Goal: Transaction & Acquisition: Book appointment/travel/reservation

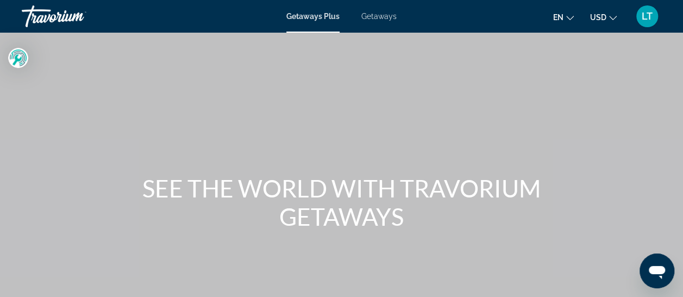
click at [385, 17] on span "Getaways" at bounding box center [378, 16] width 35 height 9
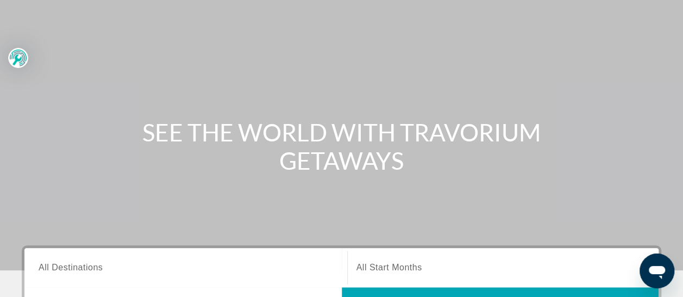
scroll to position [109, 0]
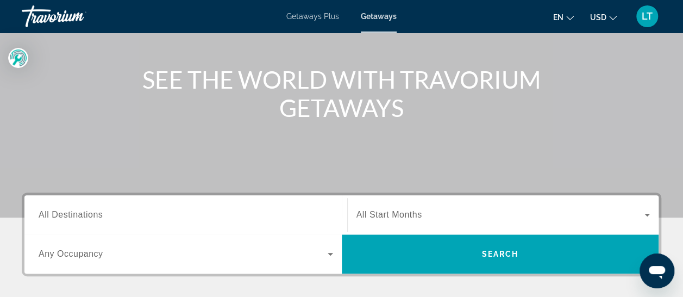
click at [68, 217] on span "All Destinations" at bounding box center [71, 214] width 64 height 9
click at [68, 217] on input "Destination All Destinations" at bounding box center [186, 215] width 294 height 13
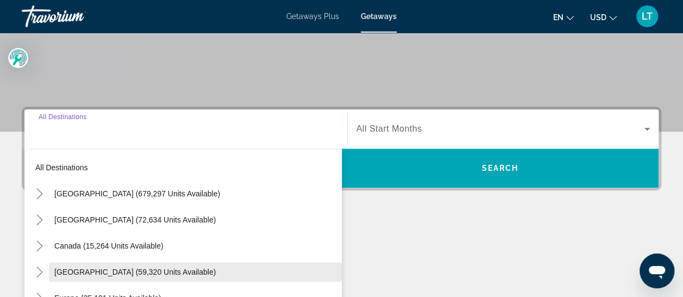
scroll to position [265, 0]
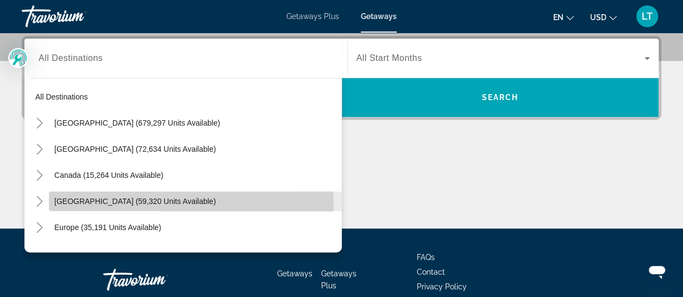
click at [109, 202] on span "[GEOGRAPHIC_DATA] (59,320 units available)" at bounding box center [134, 201] width 161 height 9
type input "**********"
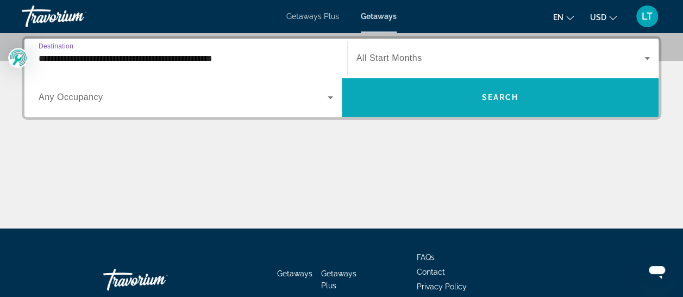
click at [486, 98] on span "Search" at bounding box center [499, 97] width 37 height 9
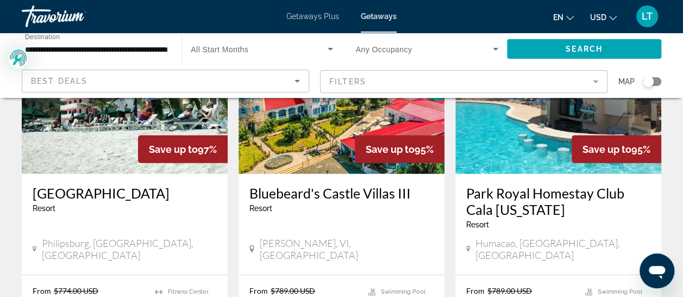
scroll to position [1412, 0]
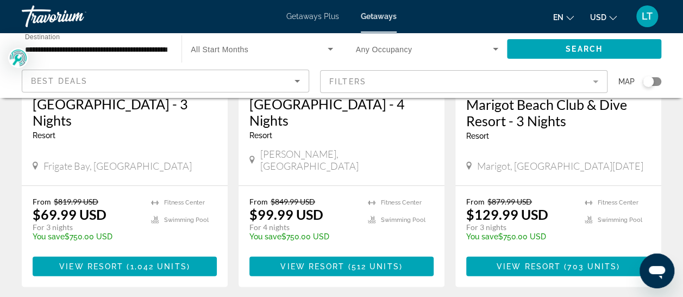
scroll to position [1412, 0]
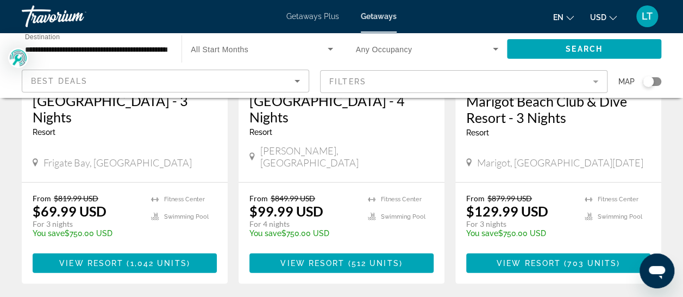
drag, startPoint x: 300, startPoint y: 256, endPoint x: 295, endPoint y: 257, distance: 5.5
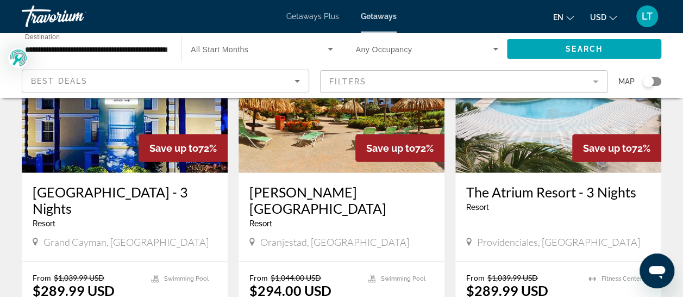
scroll to position [1412, 0]
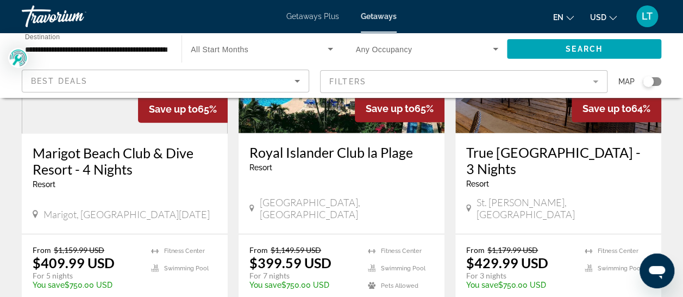
scroll to position [1412, 0]
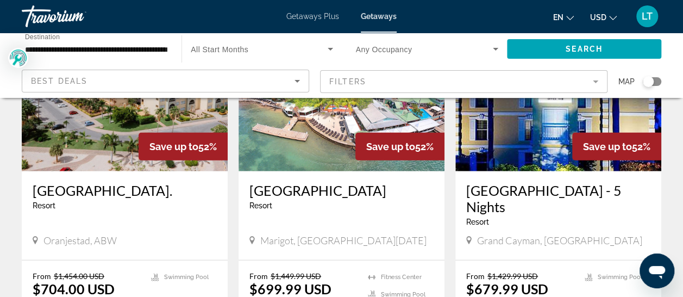
scroll to position [1358, 0]
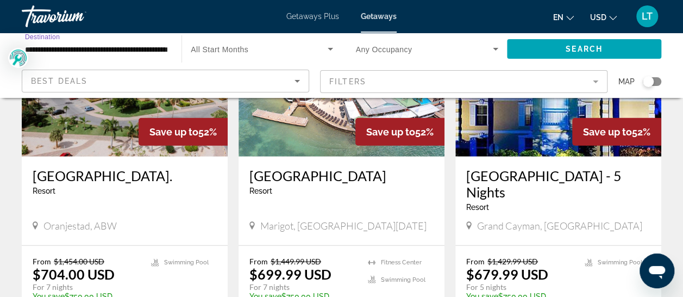
click at [98, 53] on input "**********" at bounding box center [96, 49] width 142 height 13
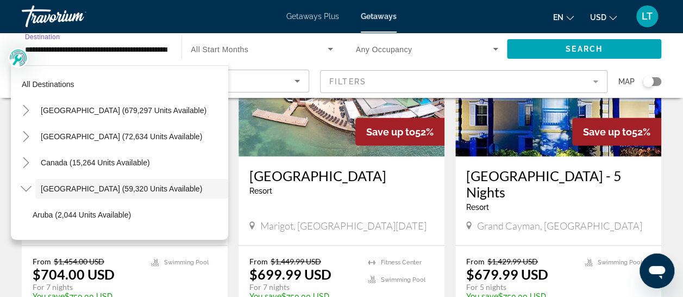
scroll to position [39, 0]
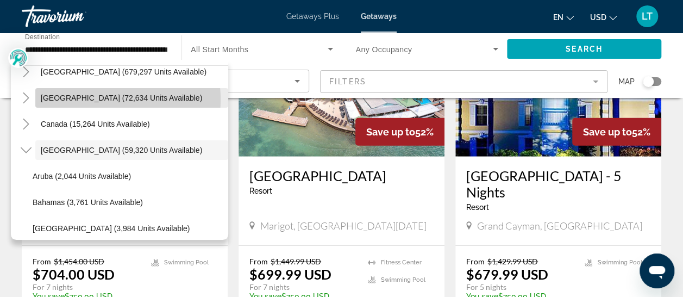
click at [92, 99] on span "[GEOGRAPHIC_DATA] (72,634 units available)" at bounding box center [121, 97] width 161 height 9
type input "**********"
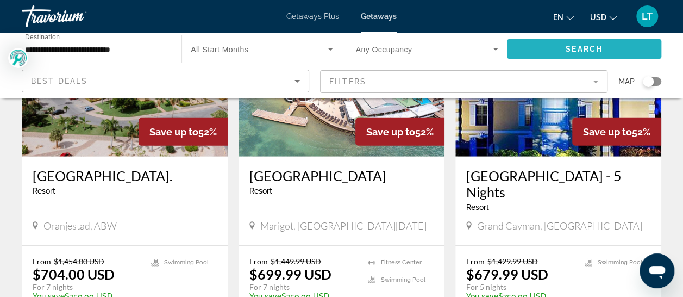
click at [579, 47] on span "Search" at bounding box center [583, 49] width 37 height 9
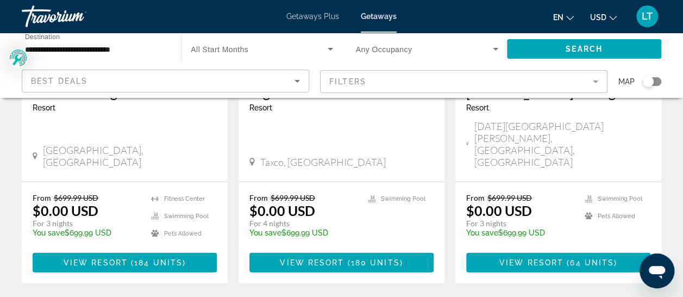
scroll to position [1467, 0]
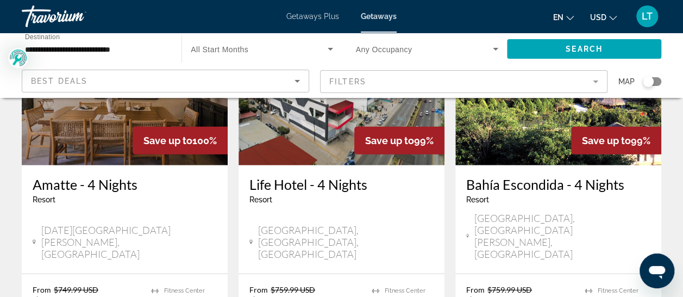
scroll to position [1467, 0]
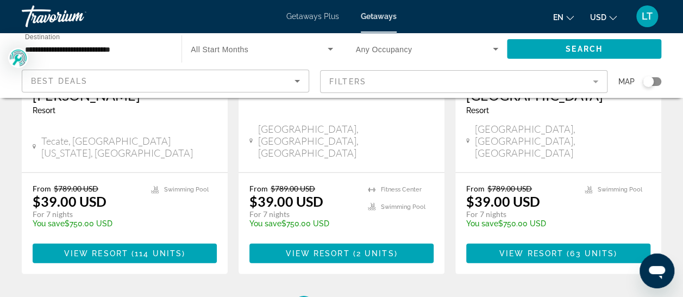
scroll to position [1521, 0]
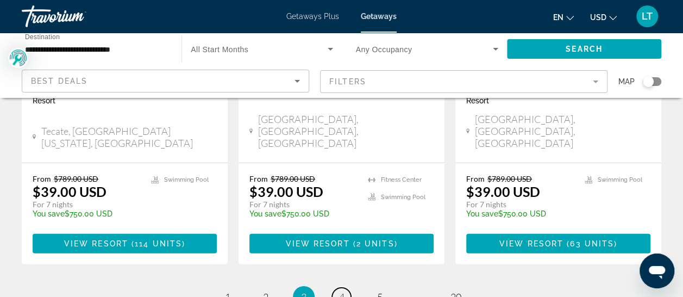
click at [344, 287] on link "page 4" at bounding box center [341, 296] width 19 height 19
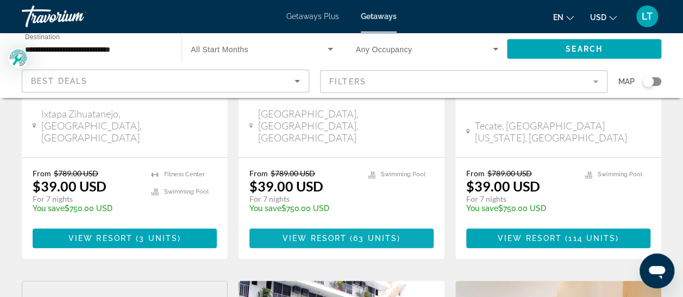
scroll to position [272, 0]
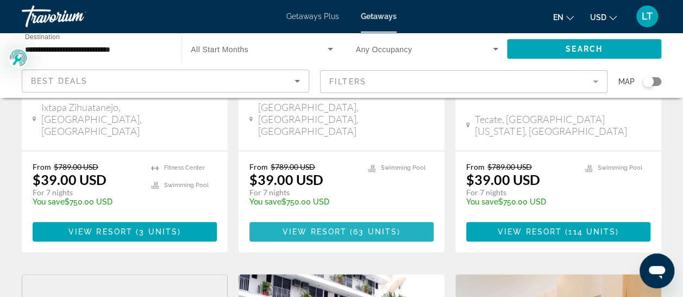
click at [307, 227] on span "View Resort" at bounding box center [314, 231] width 64 height 9
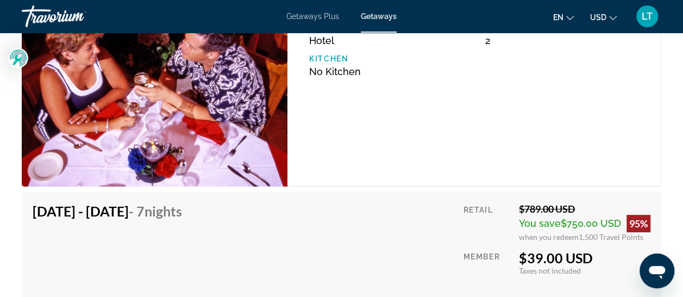
scroll to position [2119, 0]
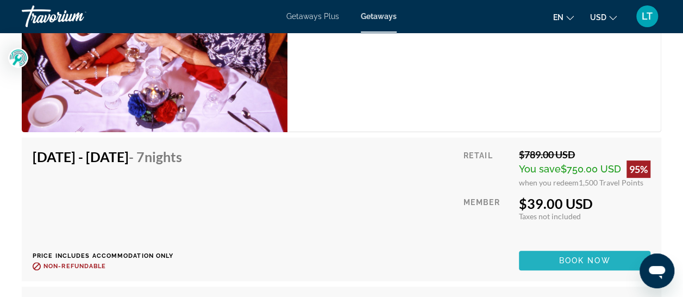
click at [549, 257] on span "Main content" at bounding box center [584, 260] width 131 height 26
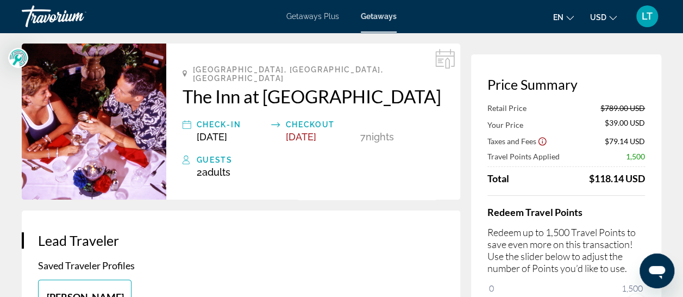
scroll to position [54, 0]
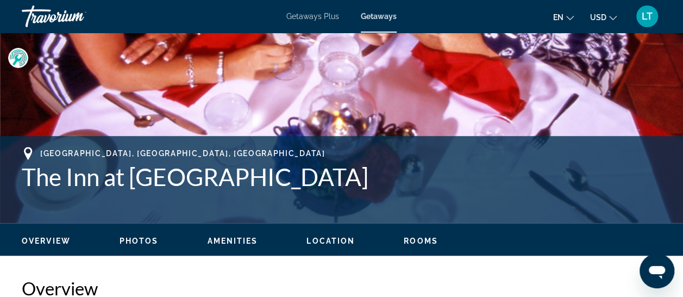
scroll to position [380, 0]
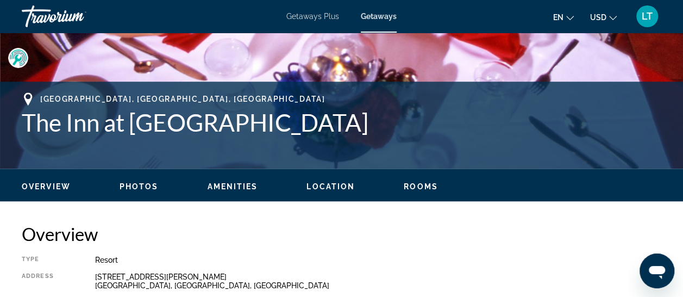
click at [220, 187] on span "Amenities" at bounding box center [232, 186] width 51 height 9
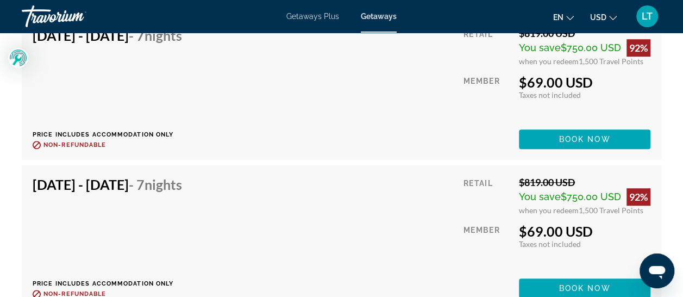
scroll to position [2453, 0]
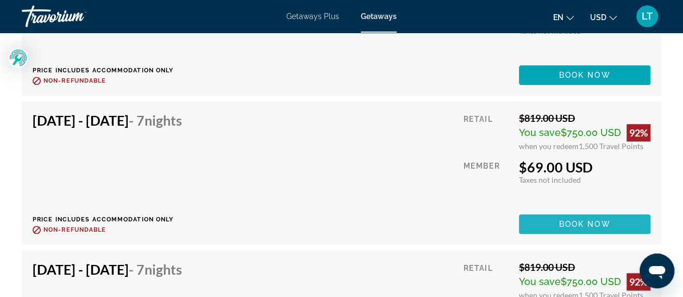
click at [562, 219] on span "Book now" at bounding box center [585, 223] width 52 height 9
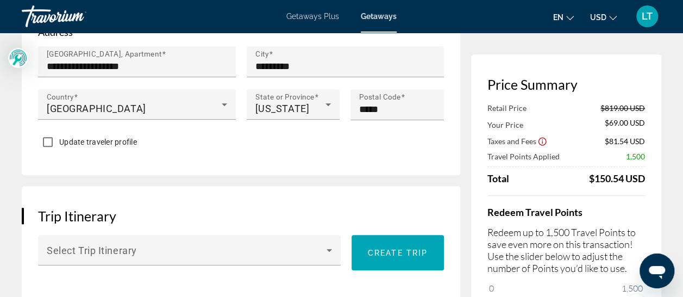
scroll to position [489, 0]
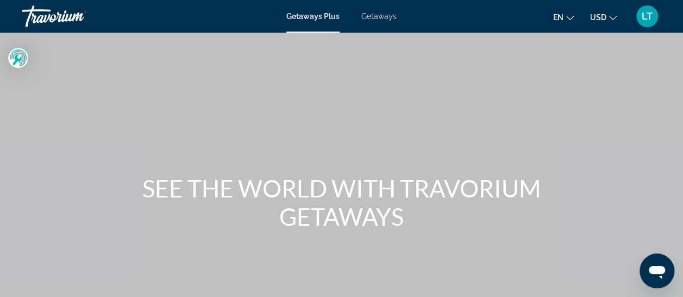
click at [314, 16] on span "Getaways Plus" at bounding box center [312, 16] width 53 height 9
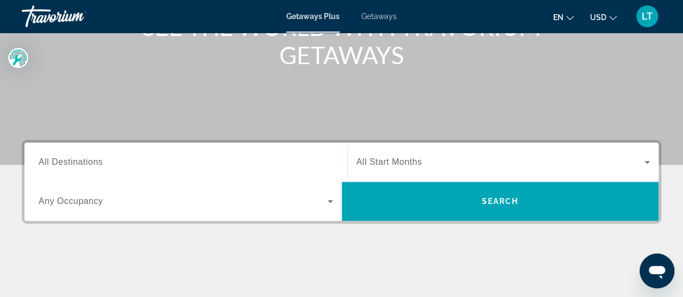
scroll to position [163, 0]
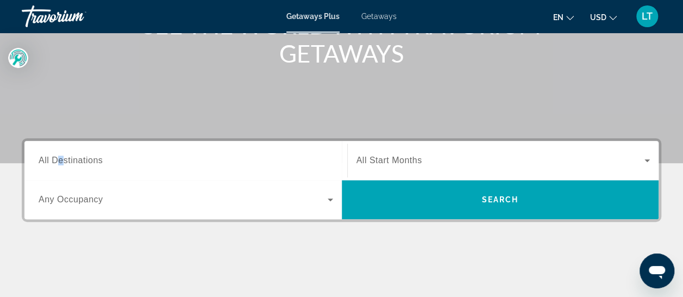
click at [60, 160] on span "All Destinations" at bounding box center [71, 159] width 64 height 9
click at [60, 160] on input "Destination All Destinations" at bounding box center [186, 160] width 294 height 13
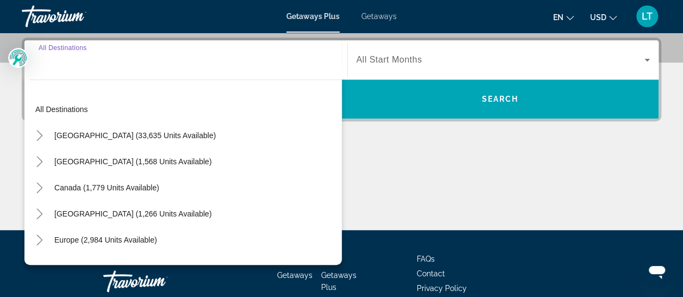
scroll to position [265, 0]
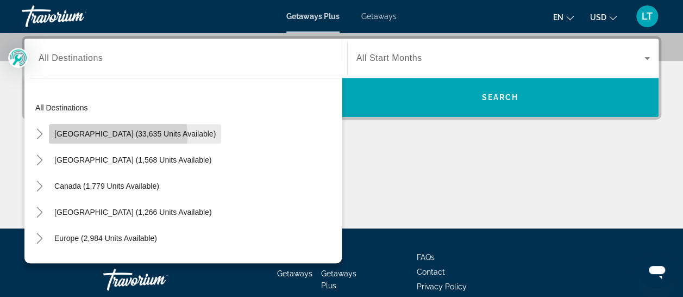
click at [108, 135] on span "[GEOGRAPHIC_DATA] (33,635 units available)" at bounding box center [134, 133] width 161 height 9
type input "**********"
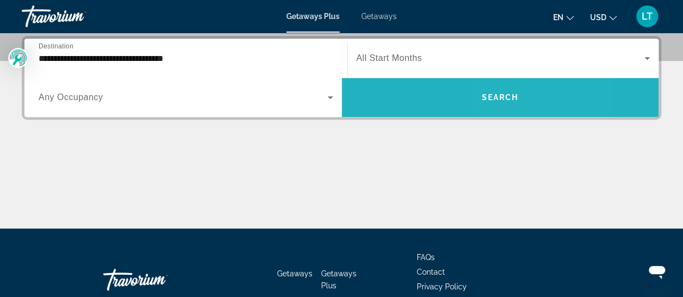
click at [498, 95] on span "Search" at bounding box center [499, 97] width 37 height 9
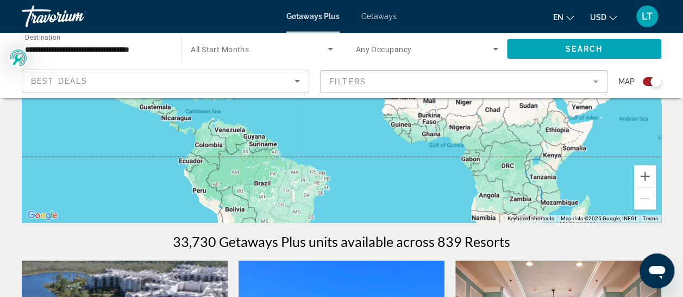
scroll to position [163, 0]
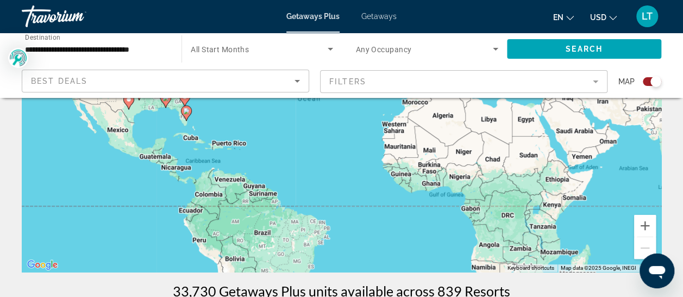
click at [297, 80] on icon "Sort by" at bounding box center [296, 81] width 5 height 3
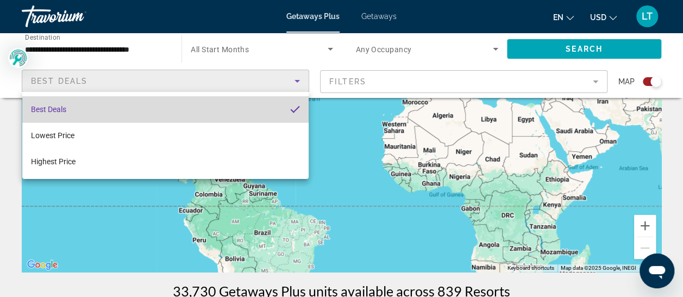
click at [59, 110] on span "Best Deals" at bounding box center [48, 109] width 35 height 9
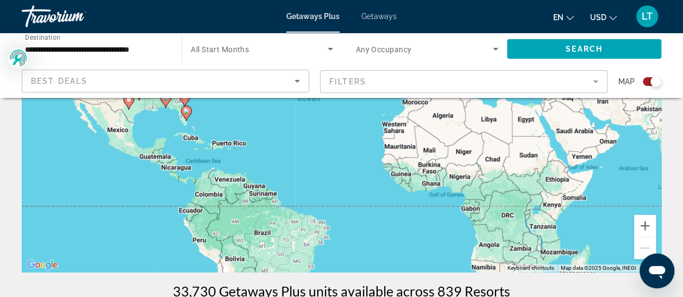
click at [595, 80] on mat-form-field "Filters" at bounding box center [463, 81] width 287 height 23
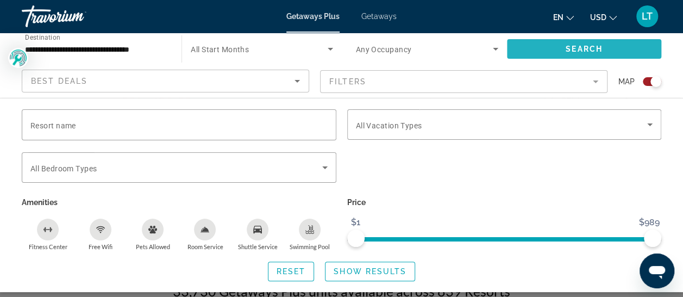
click at [570, 47] on span "Search" at bounding box center [583, 49] width 37 height 9
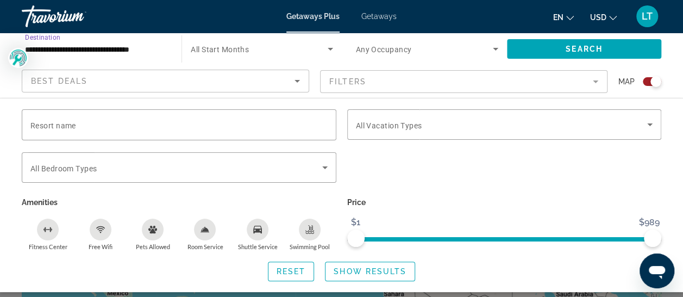
click at [42, 51] on input "**********" at bounding box center [96, 49] width 142 height 13
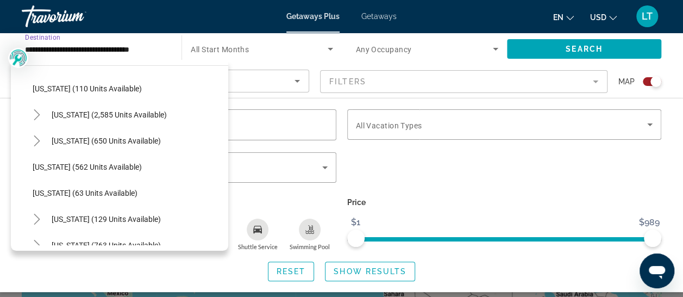
scroll to position [543, 0]
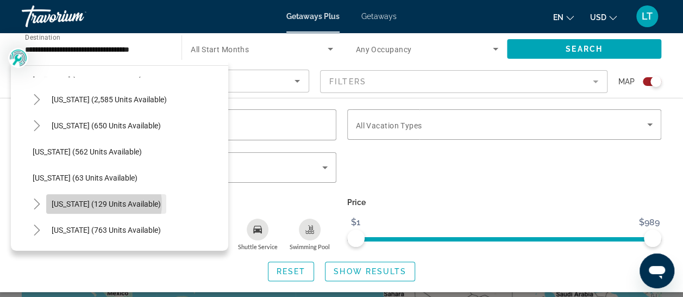
click at [102, 203] on span "[US_STATE] (129 units available)" at bounding box center [106, 203] width 109 height 9
type input "**********"
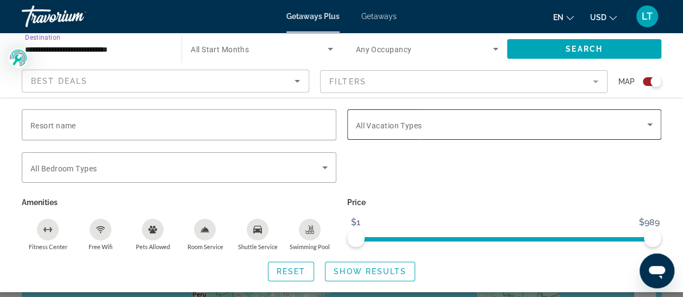
scroll to position [272, 0]
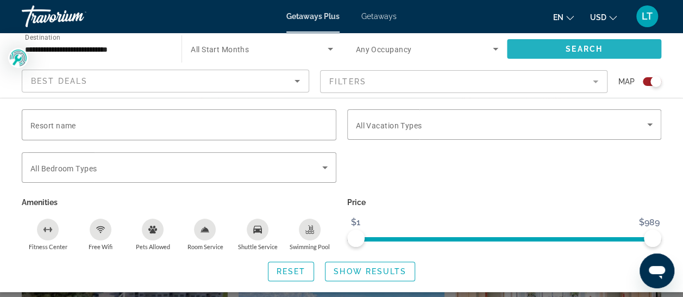
click at [563, 41] on span "Search widget" at bounding box center [584, 49] width 154 height 26
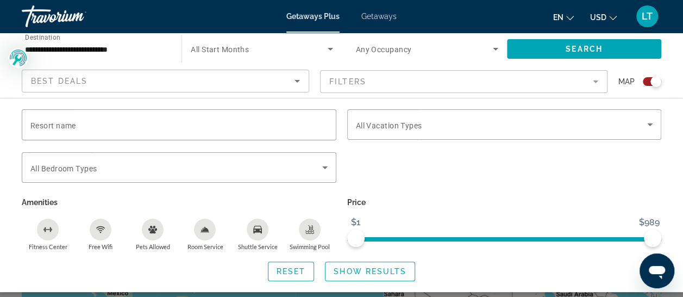
click at [91, 46] on input "**********" at bounding box center [96, 49] width 142 height 13
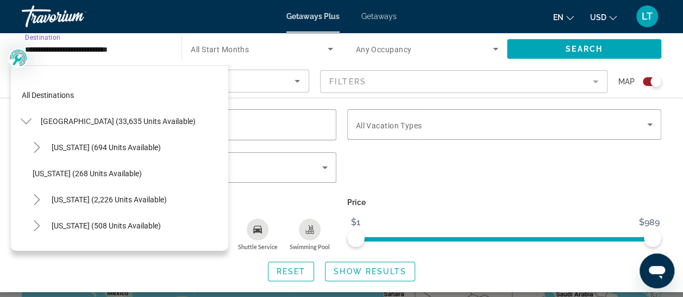
scroll to position [586, 0]
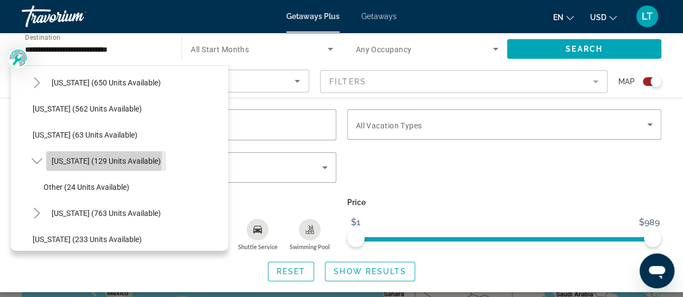
drag, startPoint x: 91, startPoint y: 46, endPoint x: 73, endPoint y: 158, distance: 113.3
click at [73, 158] on span "[US_STATE] (129 units available)" at bounding box center [106, 160] width 109 height 9
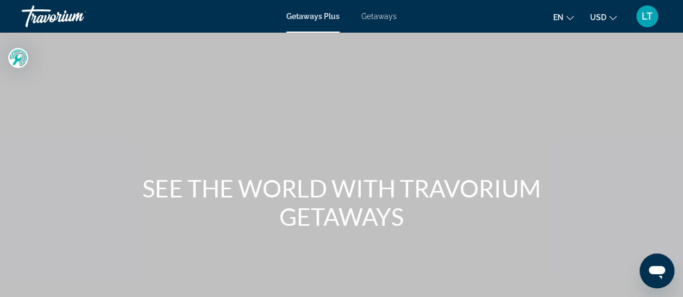
click at [375, 12] on span "Getaways" at bounding box center [378, 16] width 35 height 9
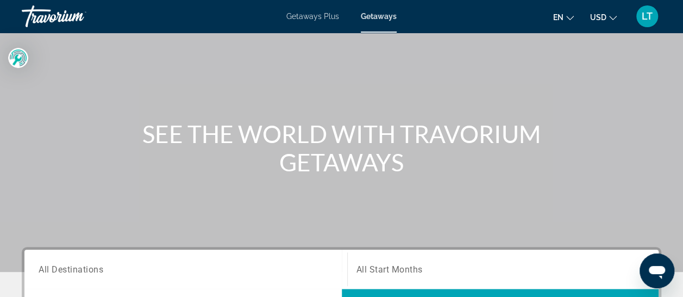
scroll to position [109, 0]
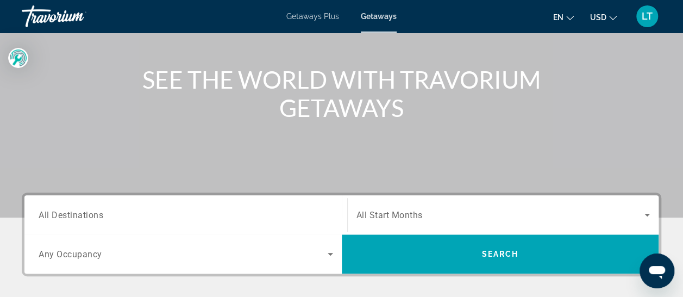
click at [80, 211] on span "All Destinations" at bounding box center [71, 214] width 65 height 10
click at [80, 211] on input "Destination All Destinations" at bounding box center [186, 215] width 294 height 13
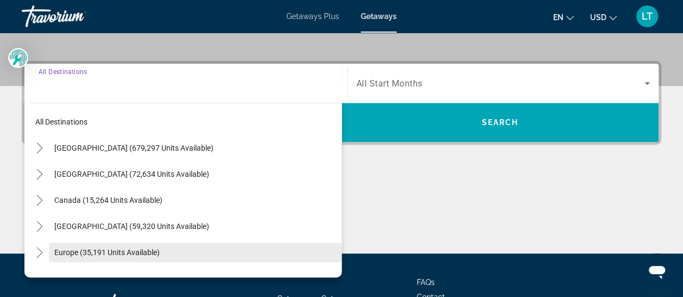
scroll to position [265, 0]
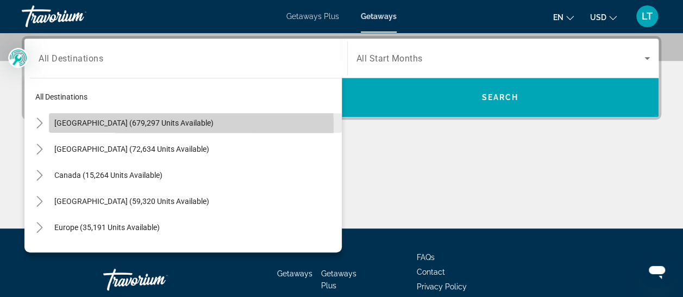
click at [86, 124] on span "[GEOGRAPHIC_DATA] (679,297 units available)" at bounding box center [133, 122] width 159 height 9
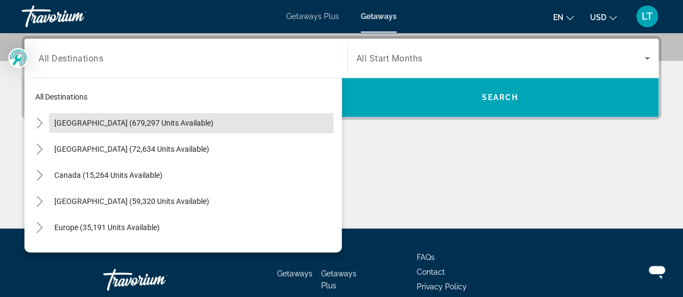
type input "**********"
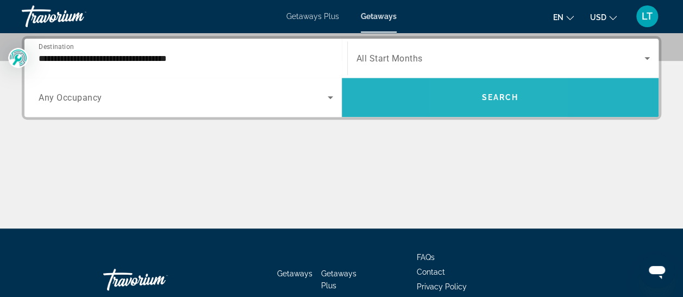
click at [474, 93] on span "Search widget" at bounding box center [500, 97] width 317 height 26
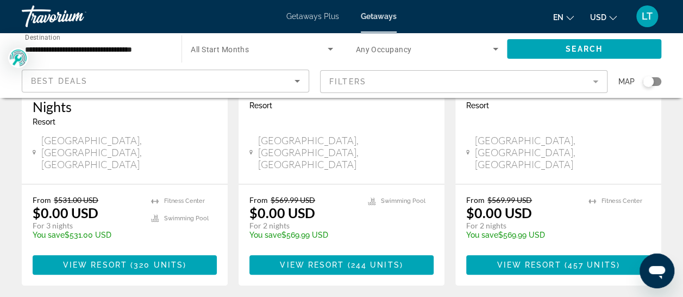
scroll to position [272, 0]
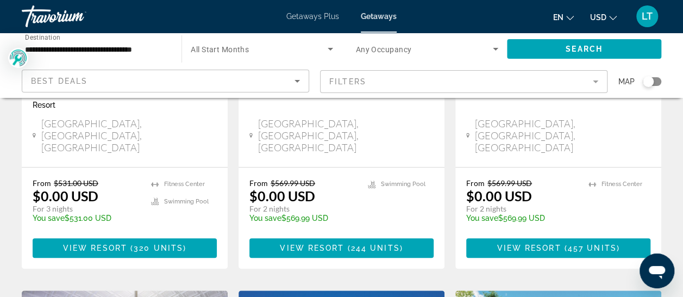
click at [108, 52] on input "**********" at bounding box center [96, 49] width 142 height 13
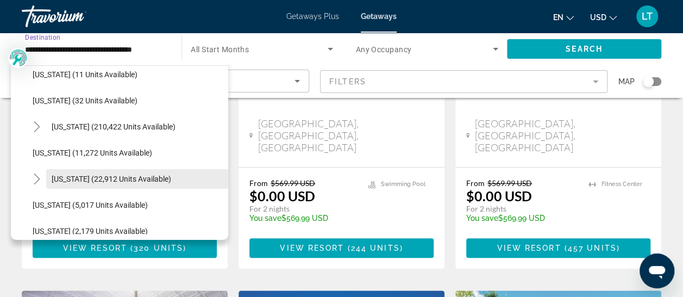
scroll to position [217, 0]
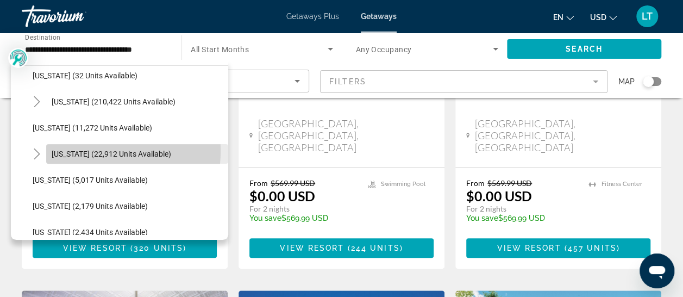
click at [89, 150] on span "[US_STATE] (22,912 units available)" at bounding box center [112, 153] width 120 height 9
type input "**********"
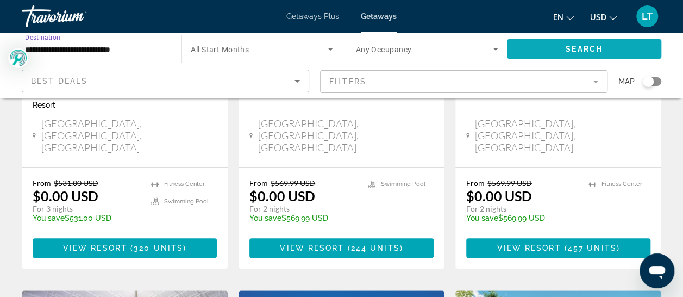
click at [585, 53] on button "Search" at bounding box center [584, 49] width 154 height 20
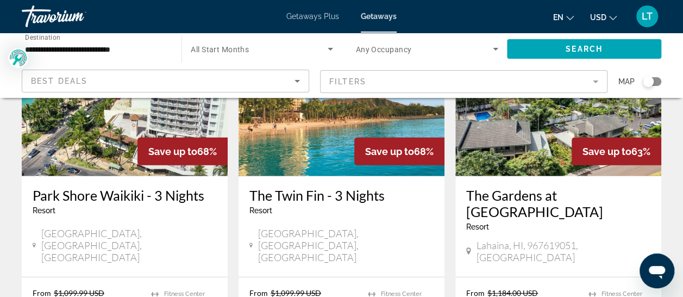
scroll to position [1412, 0]
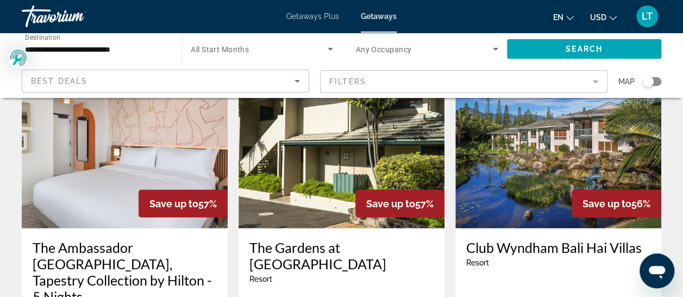
scroll to position [1358, 0]
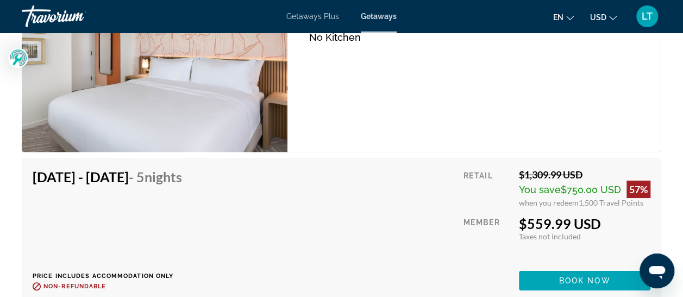
scroll to position [2064, 0]
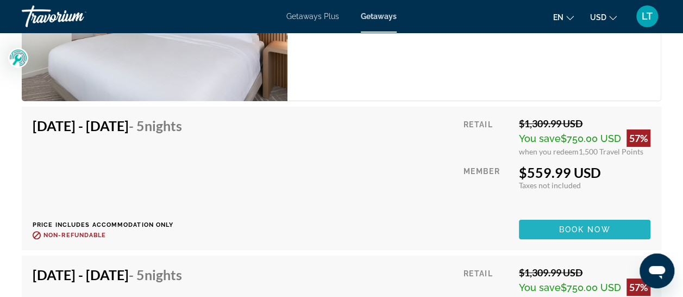
click at [569, 227] on span "Book now" at bounding box center [585, 229] width 52 height 9
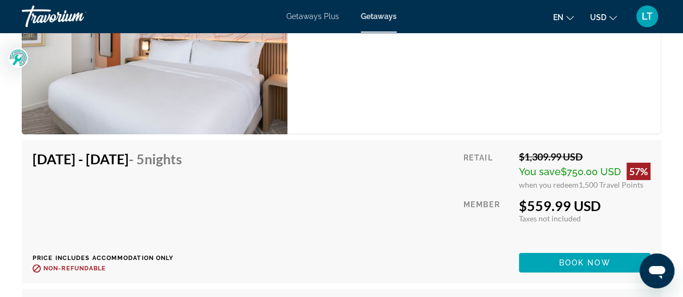
scroll to position [2119, 0]
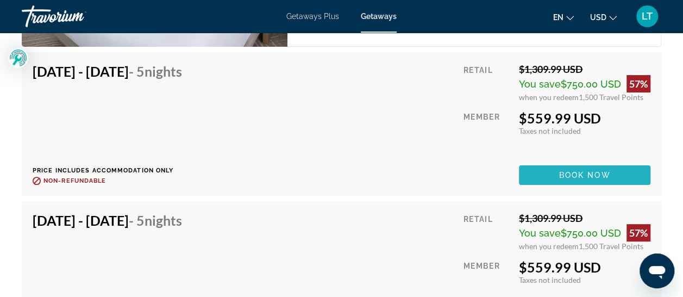
click at [543, 169] on span "Main content" at bounding box center [584, 175] width 131 height 26
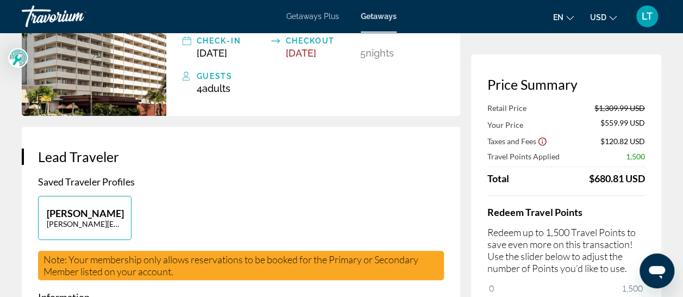
scroll to position [163, 0]
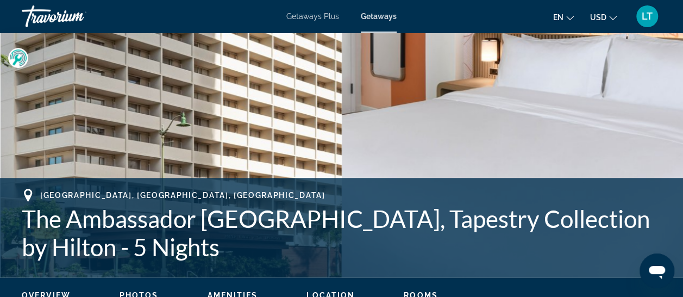
scroll to position [380, 0]
